Goal: Check status: Check status

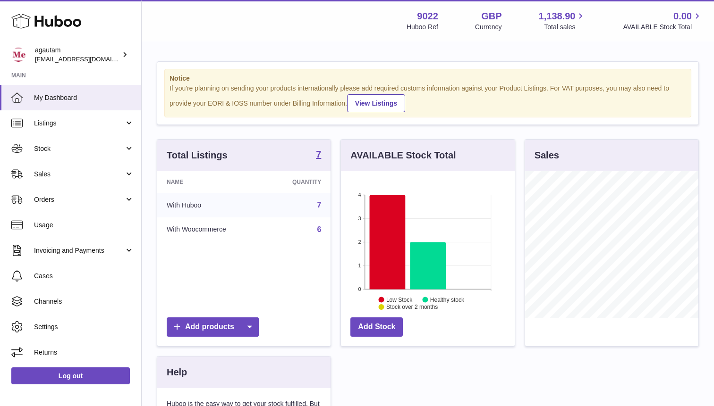
scroll to position [147, 173]
click at [135, 171] on link "Sales" at bounding box center [70, 173] width 141 height 25
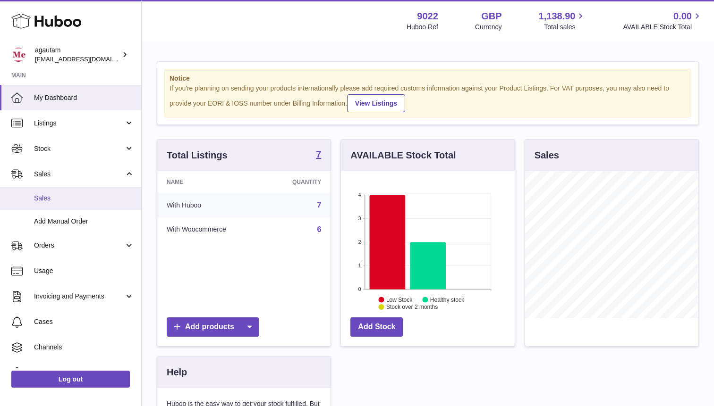
click at [45, 204] on link "Sales" at bounding box center [70, 198] width 141 height 23
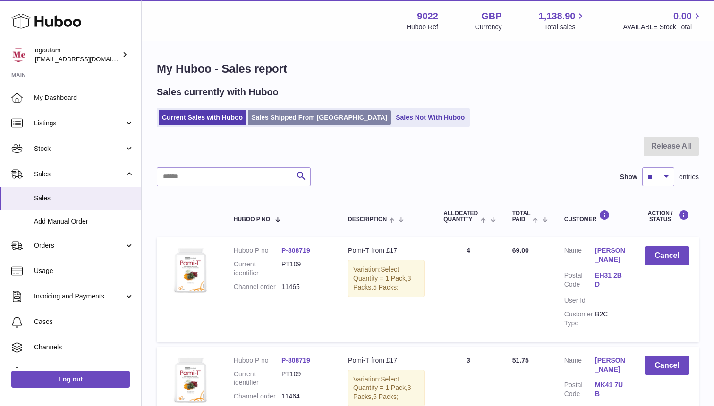
click at [316, 125] on link "Sales Shipped From [GEOGRAPHIC_DATA]" at bounding box center [319, 118] width 143 height 16
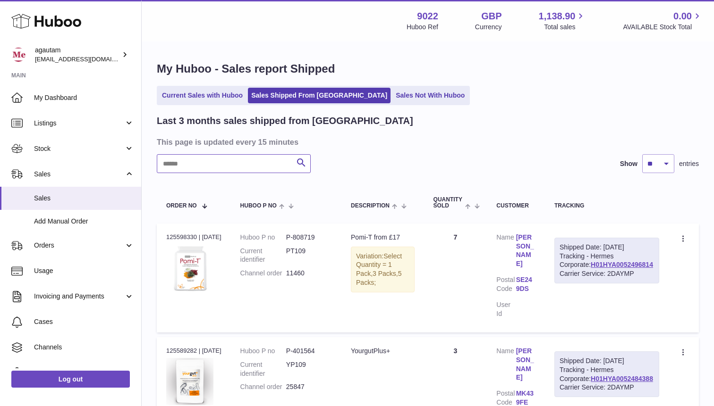
click at [228, 163] on input "text" at bounding box center [234, 163] width 154 height 19
paste input "*****"
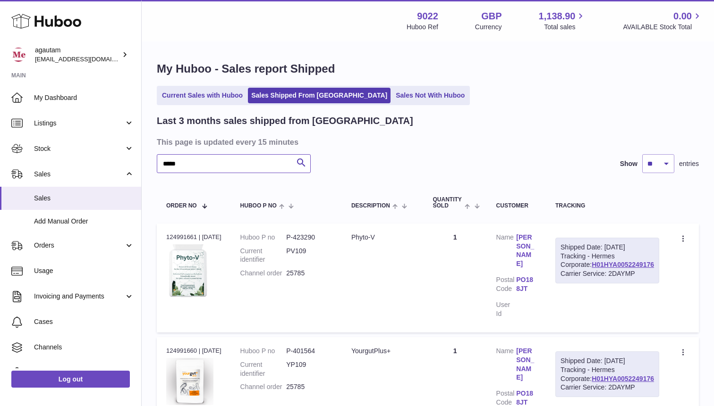
scroll to position [61, 0]
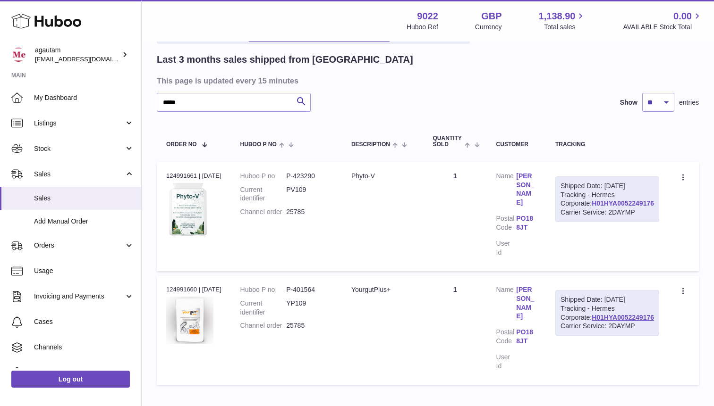
click at [623, 207] on link "H01HYA0052249176" at bounding box center [622, 204] width 62 height 8
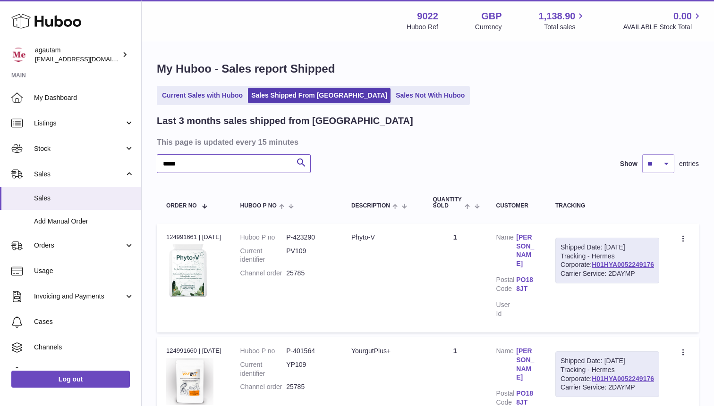
click at [202, 163] on input "*****" at bounding box center [234, 163] width 154 height 19
paste input "text"
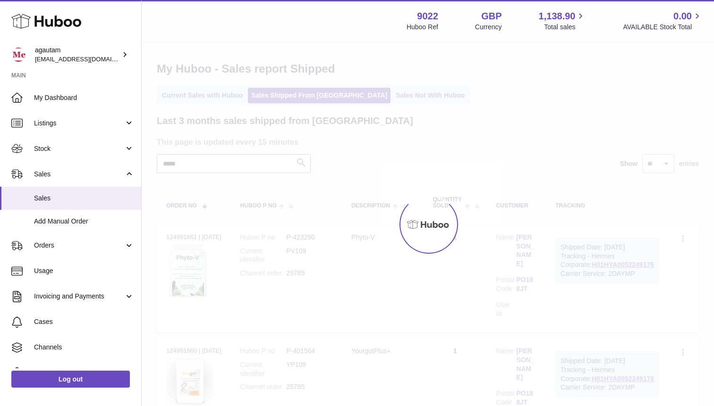
type input "*****"
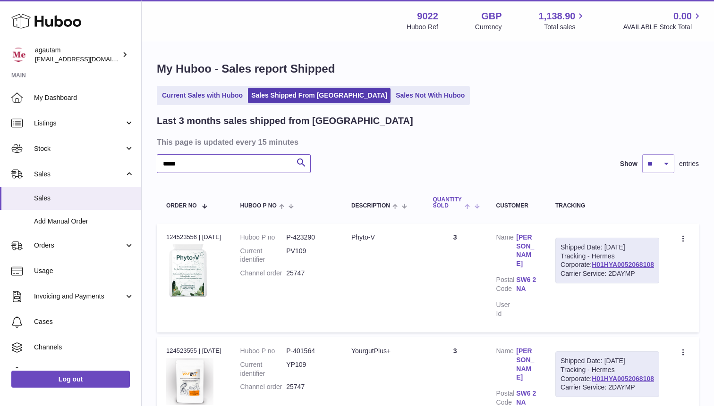
scroll to position [44, 0]
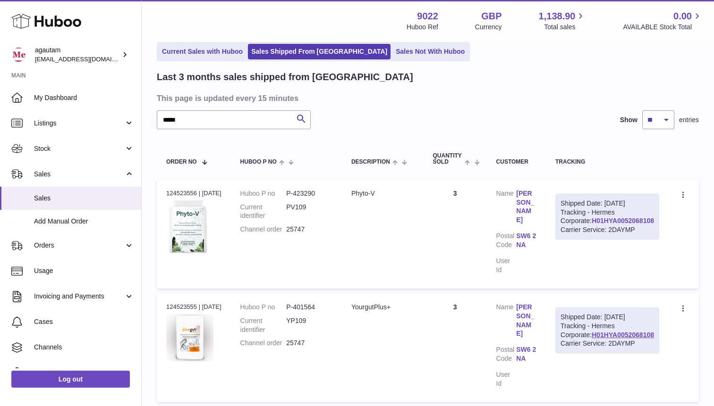
click at [621, 225] on link "H01HYA0052068108" at bounding box center [622, 221] width 62 height 8
click at [683, 198] on icon at bounding box center [683, 195] width 11 height 9
click at [568, 106] on div "Last 3 months sales shipped from [GEOGRAPHIC_DATA] This page is updated every 1…" at bounding box center [428, 239] width 542 height 337
click at [683, 196] on icon at bounding box center [683, 195] width 11 height 9
click at [639, 238] on li "Duplicate Order" at bounding box center [642, 236] width 94 height 20
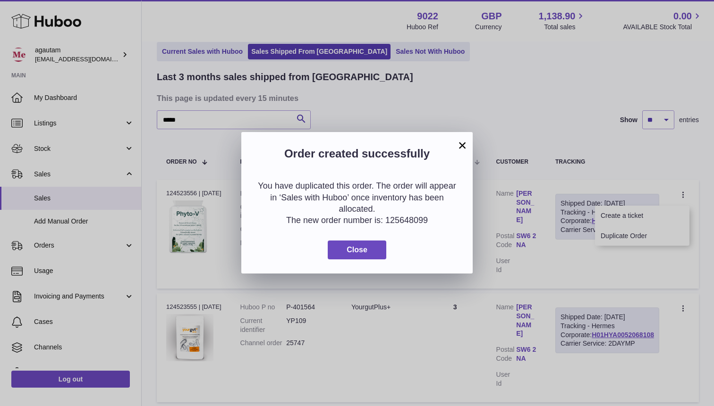
click at [462, 143] on button "×" at bounding box center [461, 145] width 11 height 11
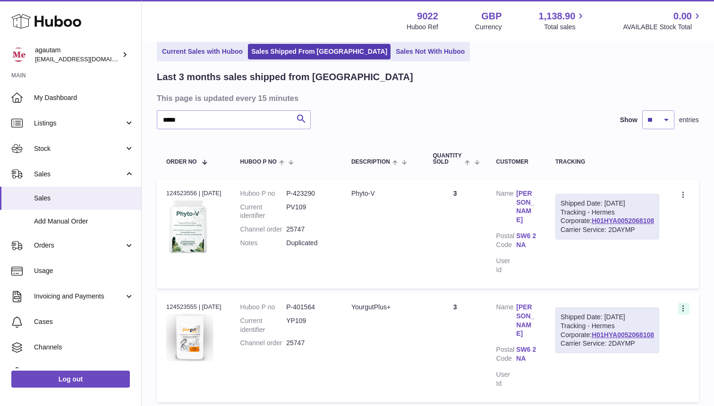
click at [684, 305] on icon at bounding box center [683, 309] width 11 height 9
click at [636, 347] on li "Duplicate Order" at bounding box center [642, 350] width 94 height 20
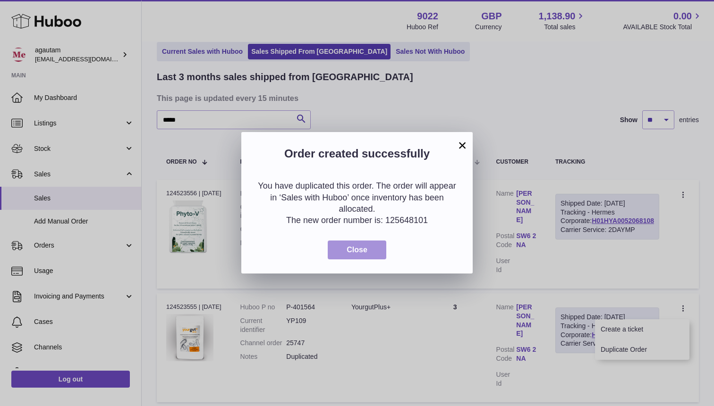
click at [354, 251] on span "Close" at bounding box center [356, 250] width 21 height 8
